Goal: Task Accomplishment & Management: Complete application form

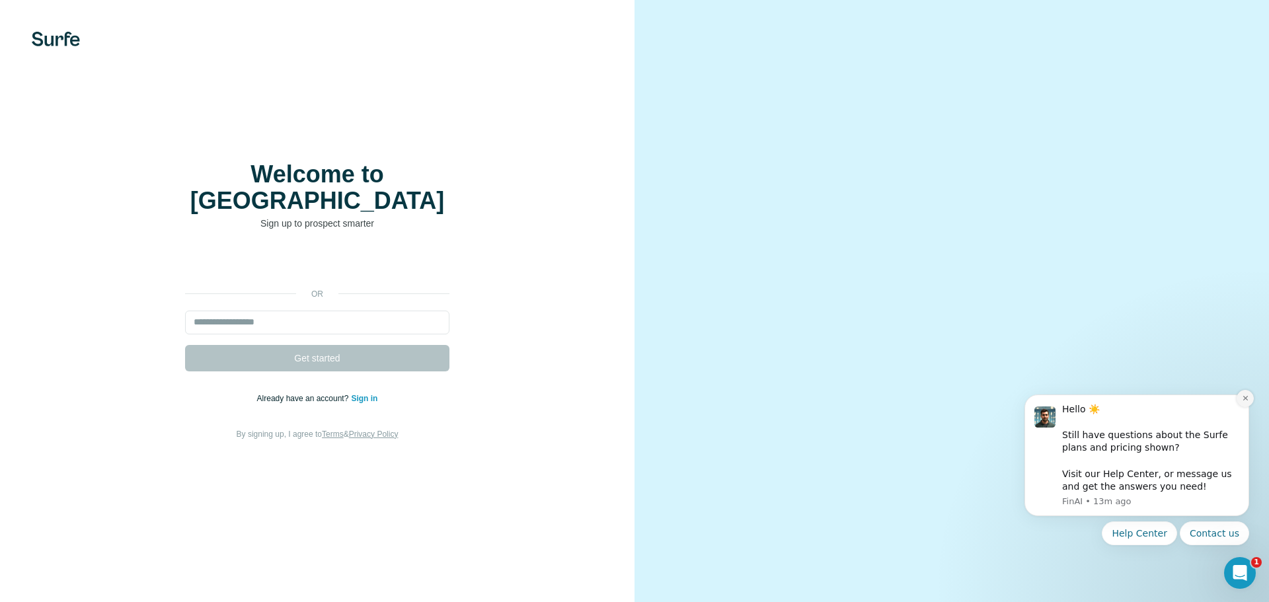
click at [1246, 398] on icon "Dismiss notification" at bounding box center [1245, 398] width 7 height 7
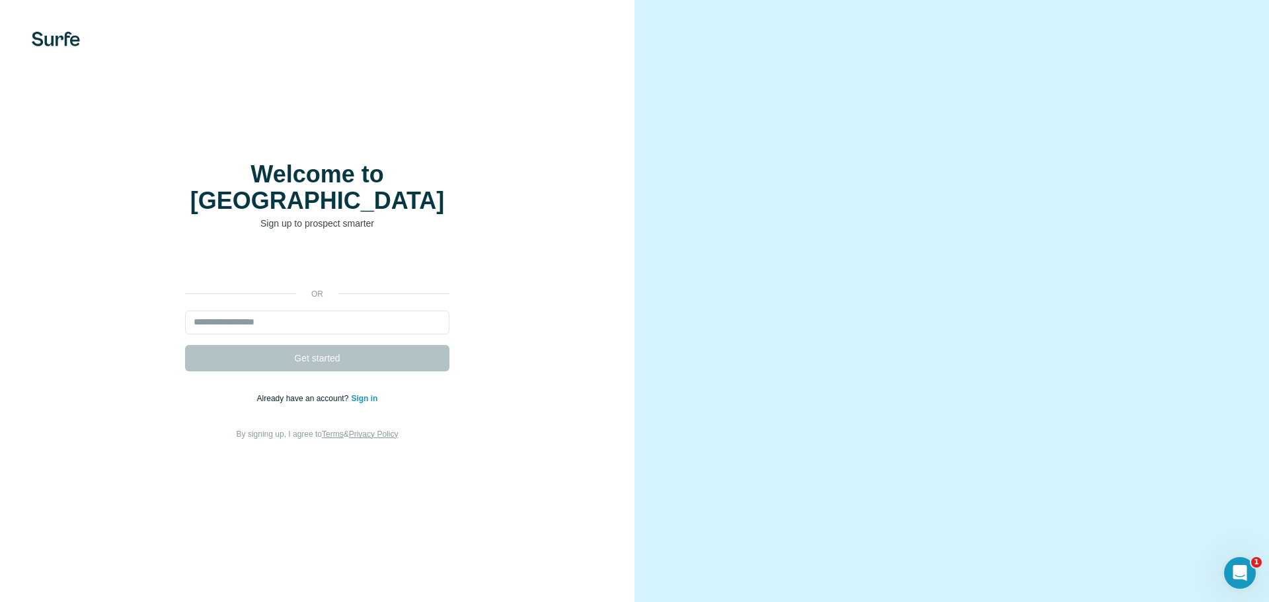
drag, startPoint x: 219, startPoint y: 174, endPoint x: 1131, endPoint y: 507, distance: 970.3
click at [1114, 510] on div "Welcome to Surfe Sign up to prospect smarter or Get started Already have an acc…" at bounding box center [634, 301] width 1269 height 602
click at [426, 146] on div "Welcome to Surfe Sign up to prospect smarter or Get started Already have an acc…" at bounding box center [317, 301] width 634 height 602
click at [373, 134] on div "Welcome to Surfe Sign up to prospect smarter or Get started Already have an acc…" at bounding box center [317, 301] width 634 height 602
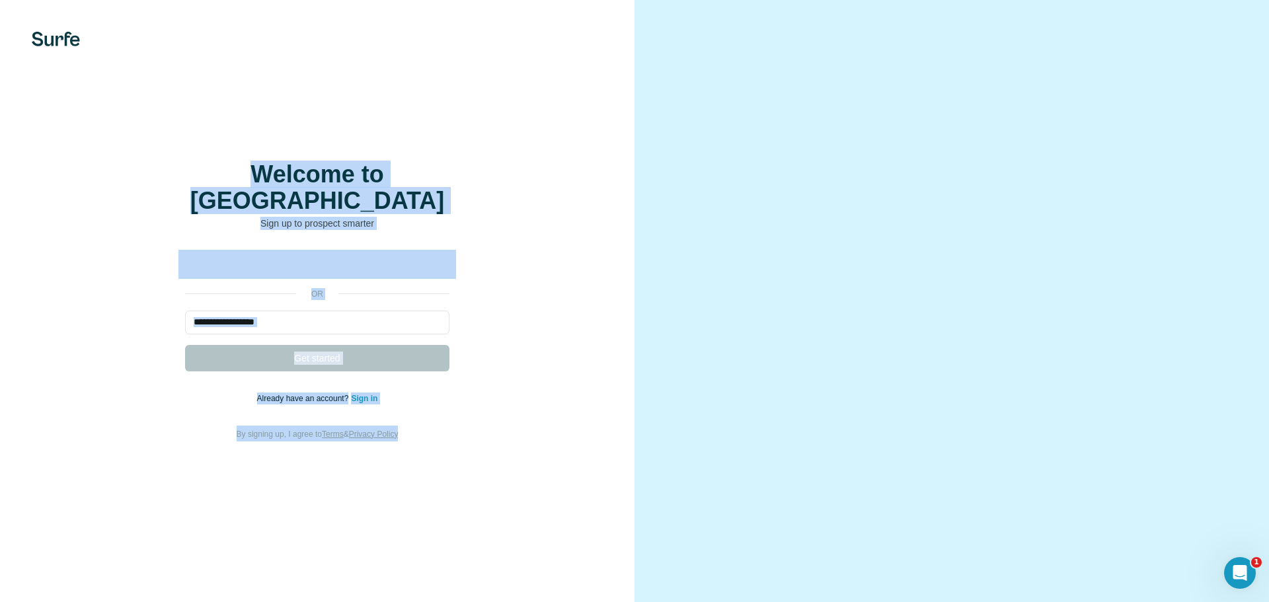
drag, startPoint x: 120, startPoint y: 76, endPoint x: 1195, endPoint y: 528, distance: 1167.0
click at [1198, 537] on div "Welcome to Surfe Sign up to prospect smarter or Get started Already have an acc…" at bounding box center [634, 301] width 1269 height 602
click at [564, 174] on div "Welcome to Surfe Sign up to prospect smarter or Get started Already have an acc…" at bounding box center [317, 301] width 582 height 280
click at [60, 38] on img at bounding box center [56, 39] width 48 height 15
